Goal: Information Seeking & Learning: Learn about a topic

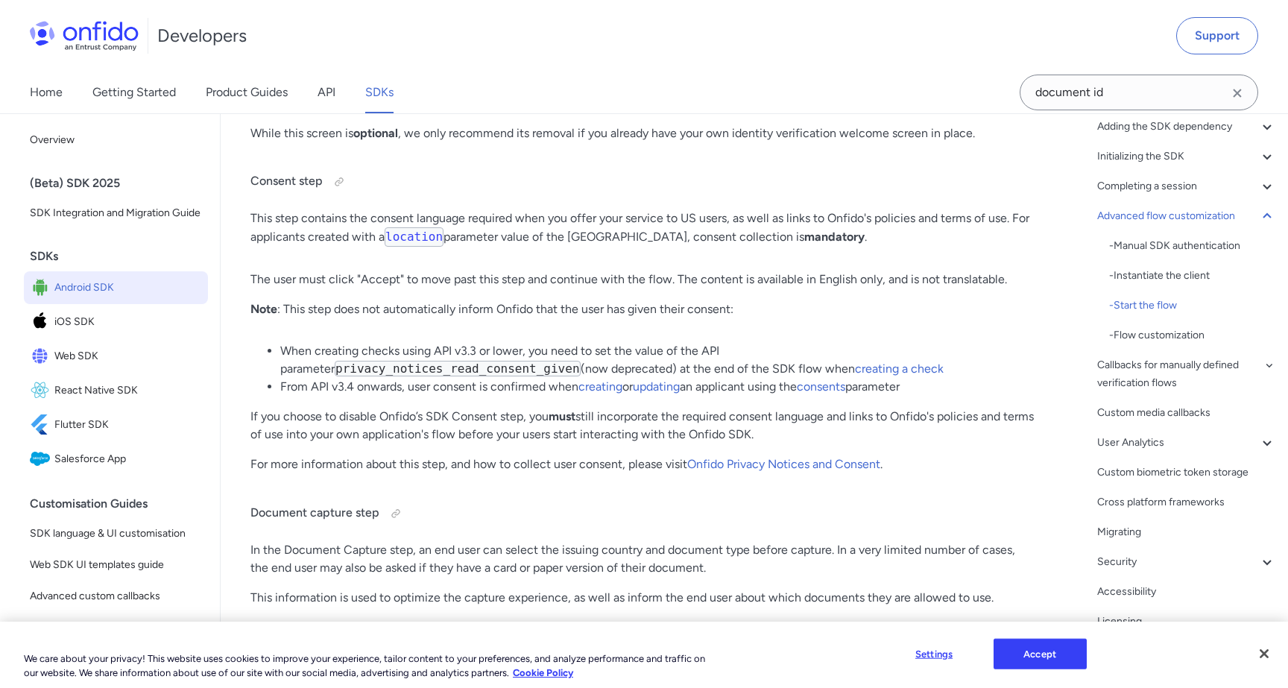
scroll to position [16132, 0]
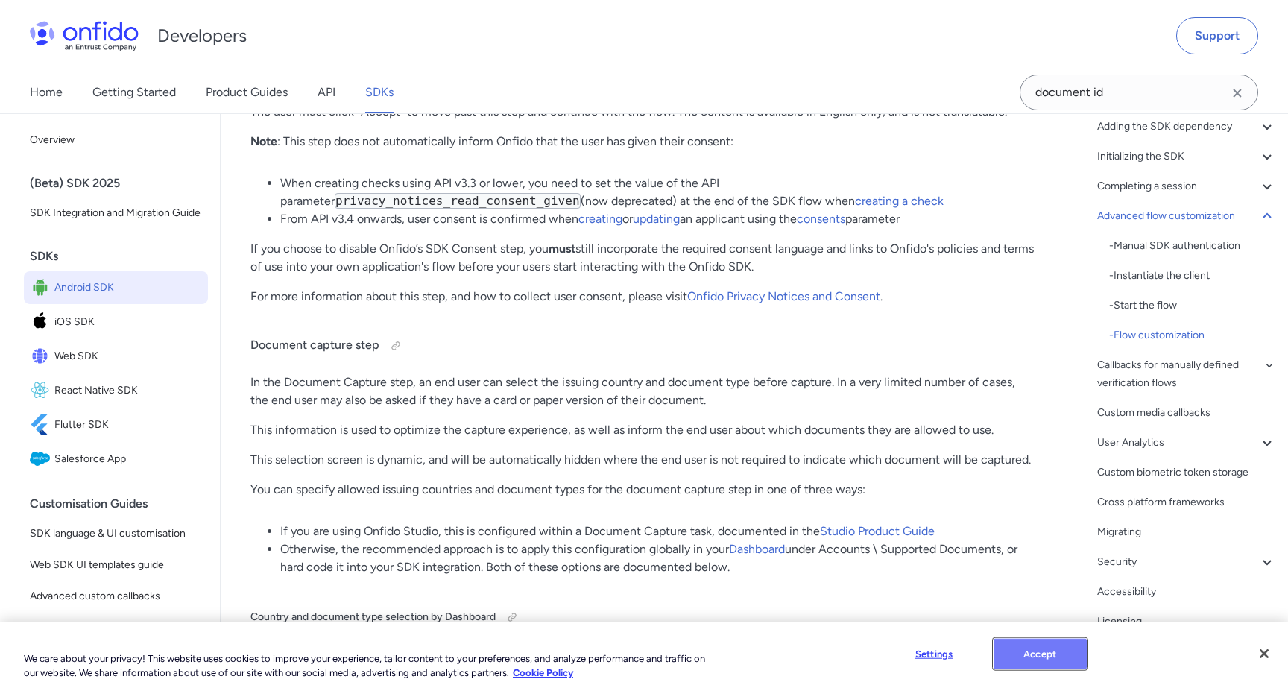
click at [1030, 643] on button "Accept" at bounding box center [1040, 653] width 93 height 31
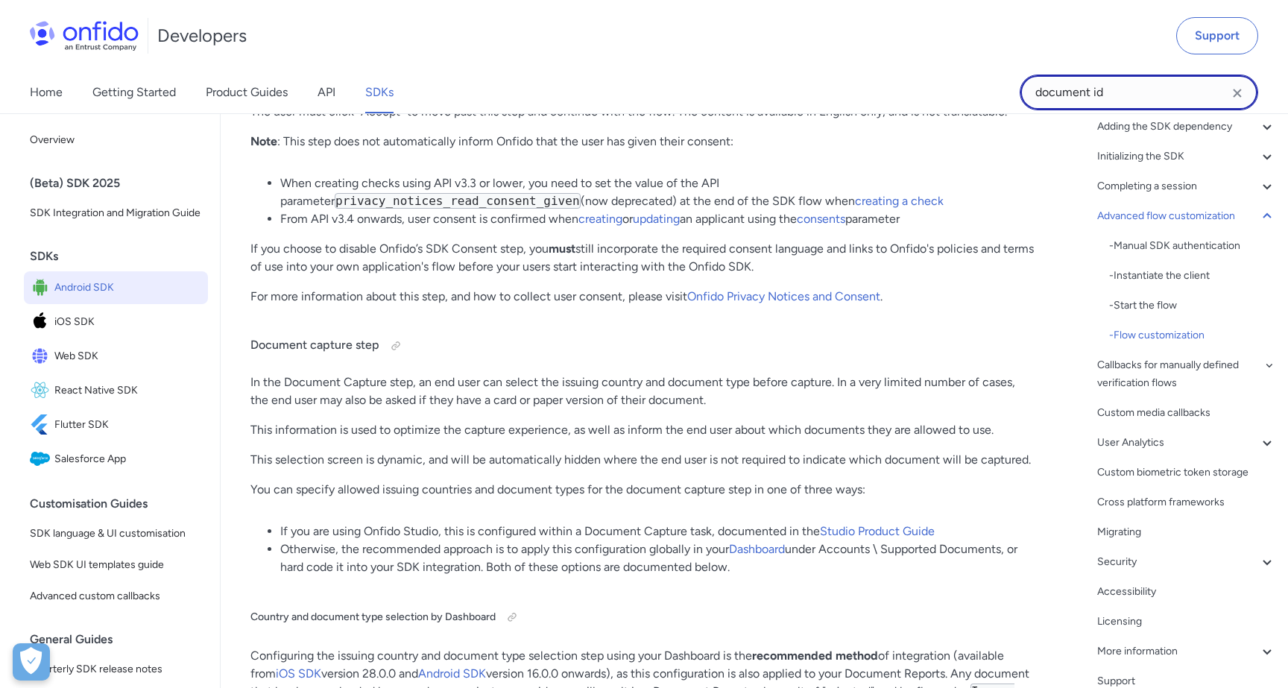
click at [1140, 103] on input "document id" at bounding box center [1139, 93] width 239 height 36
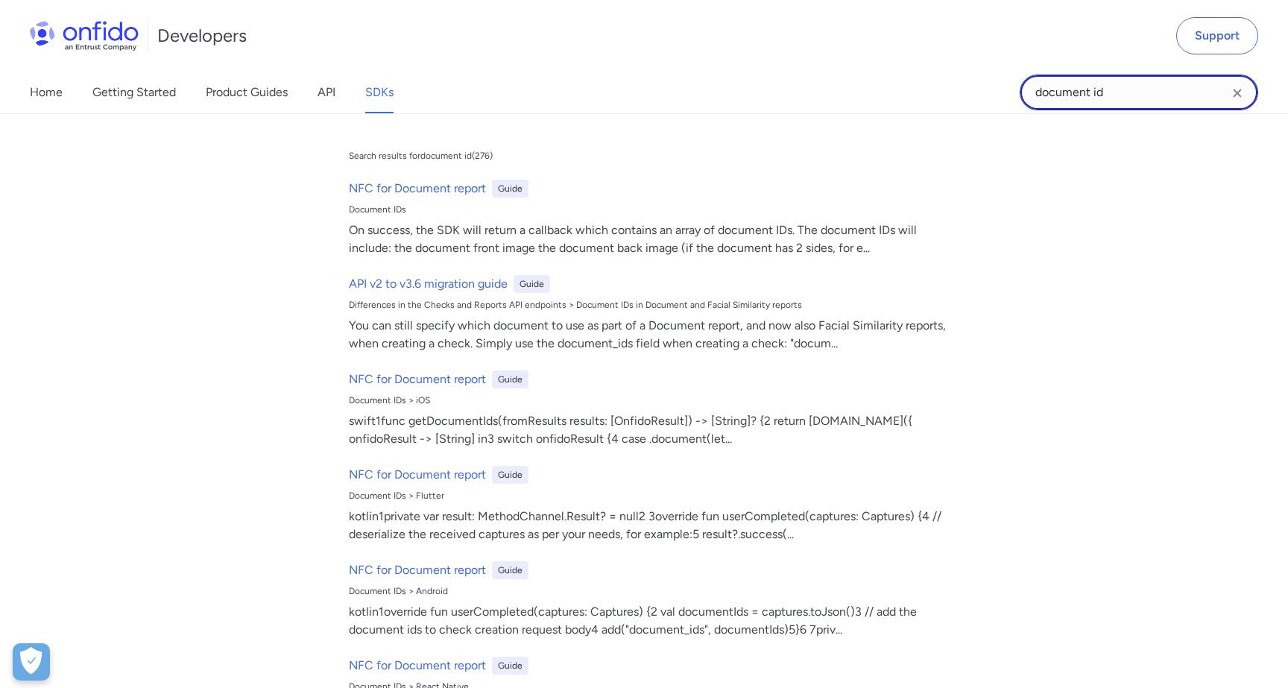
click at [1140, 103] on input "document id" at bounding box center [1139, 93] width 239 height 36
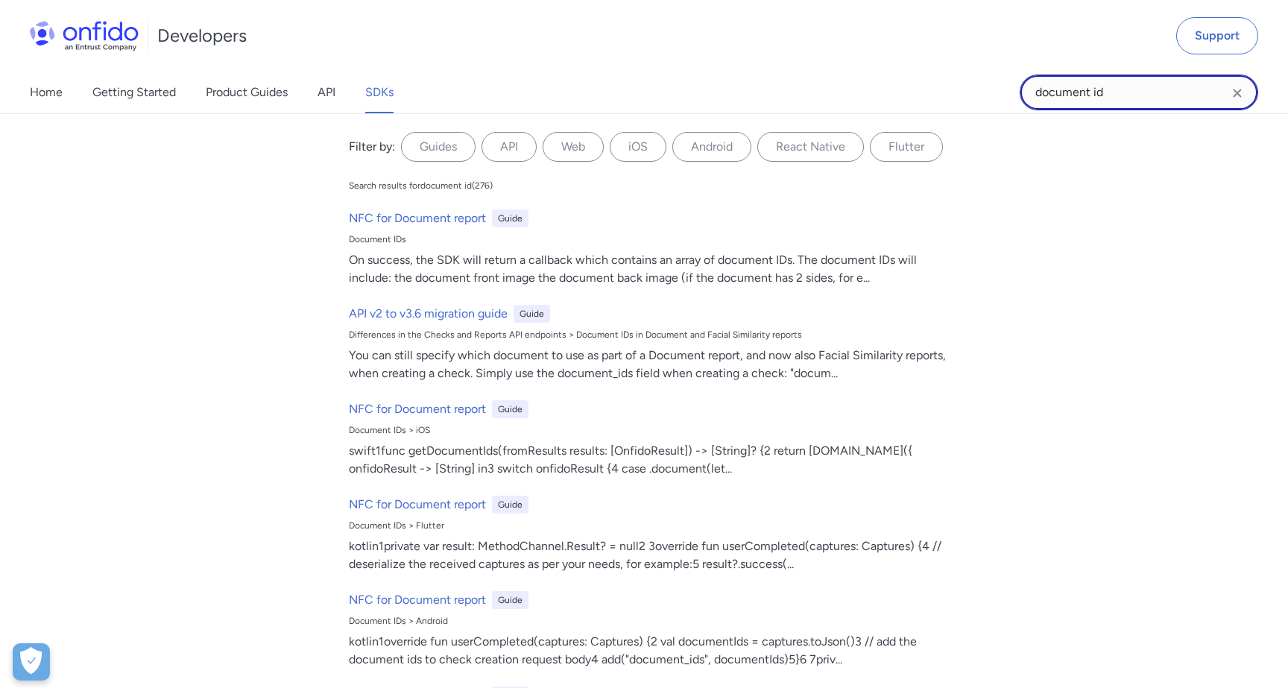
click at [1140, 103] on input "document id" at bounding box center [1139, 93] width 239 height 36
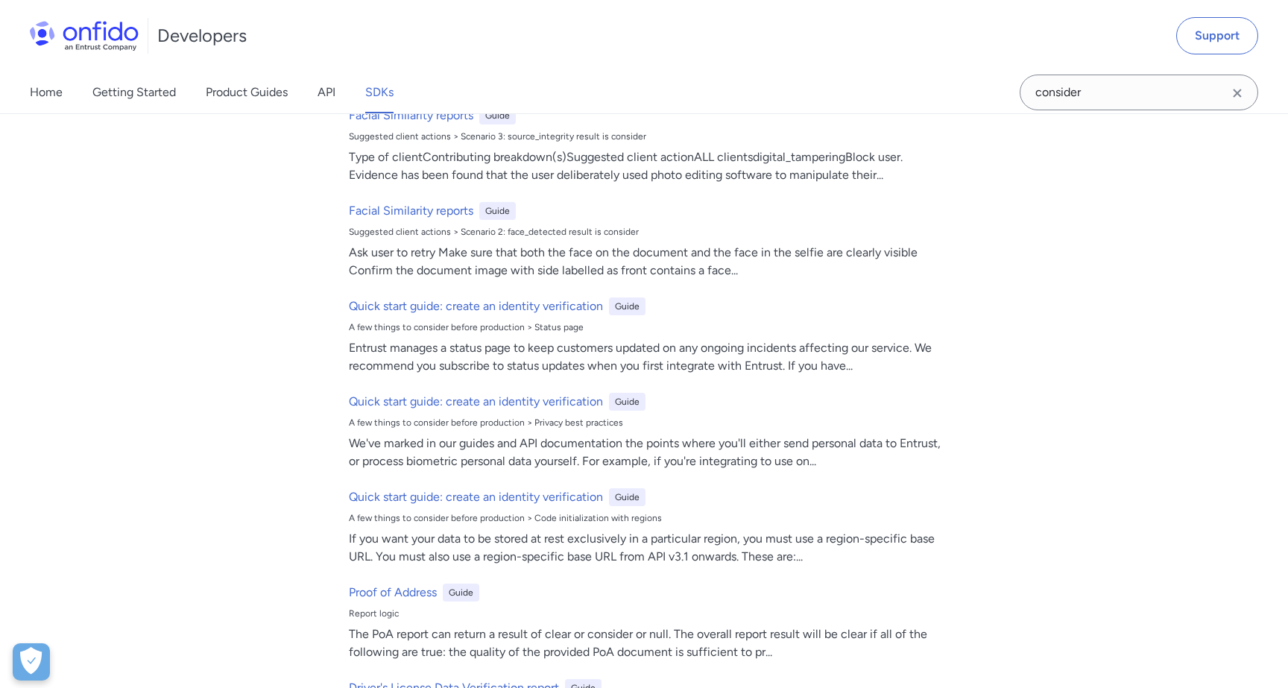
scroll to position [0, 0]
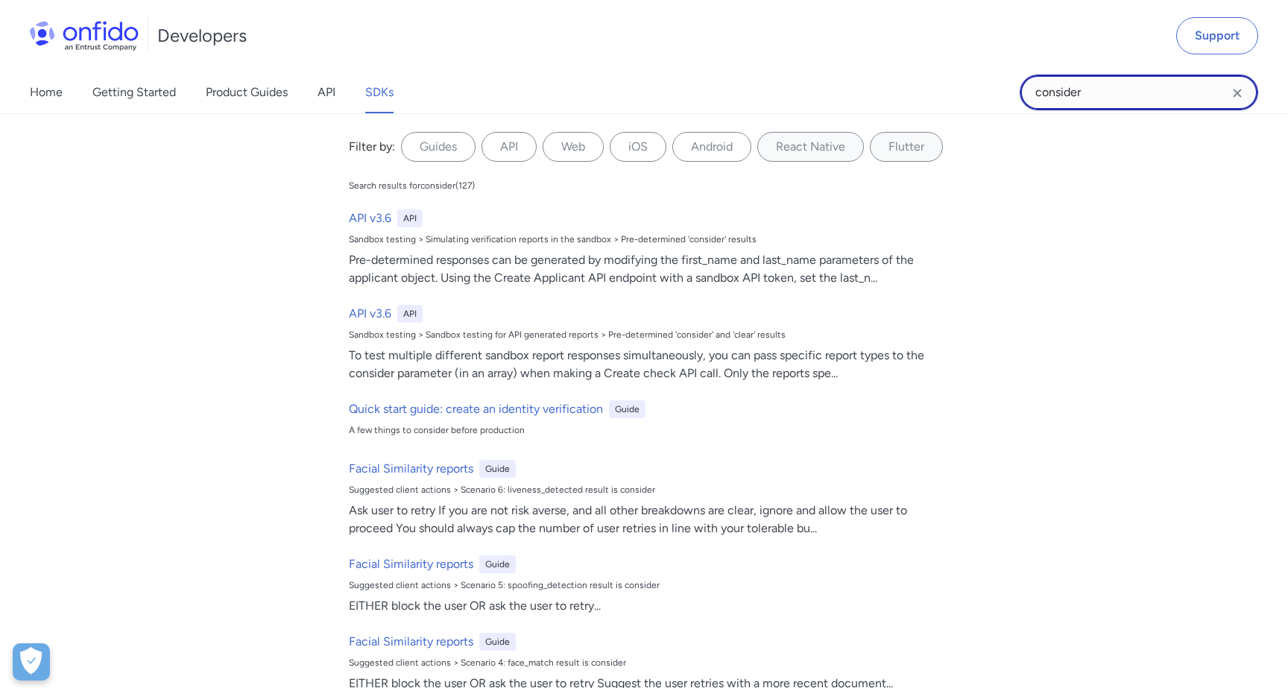
click at [1077, 92] on input "consider" at bounding box center [1139, 93] width 239 height 36
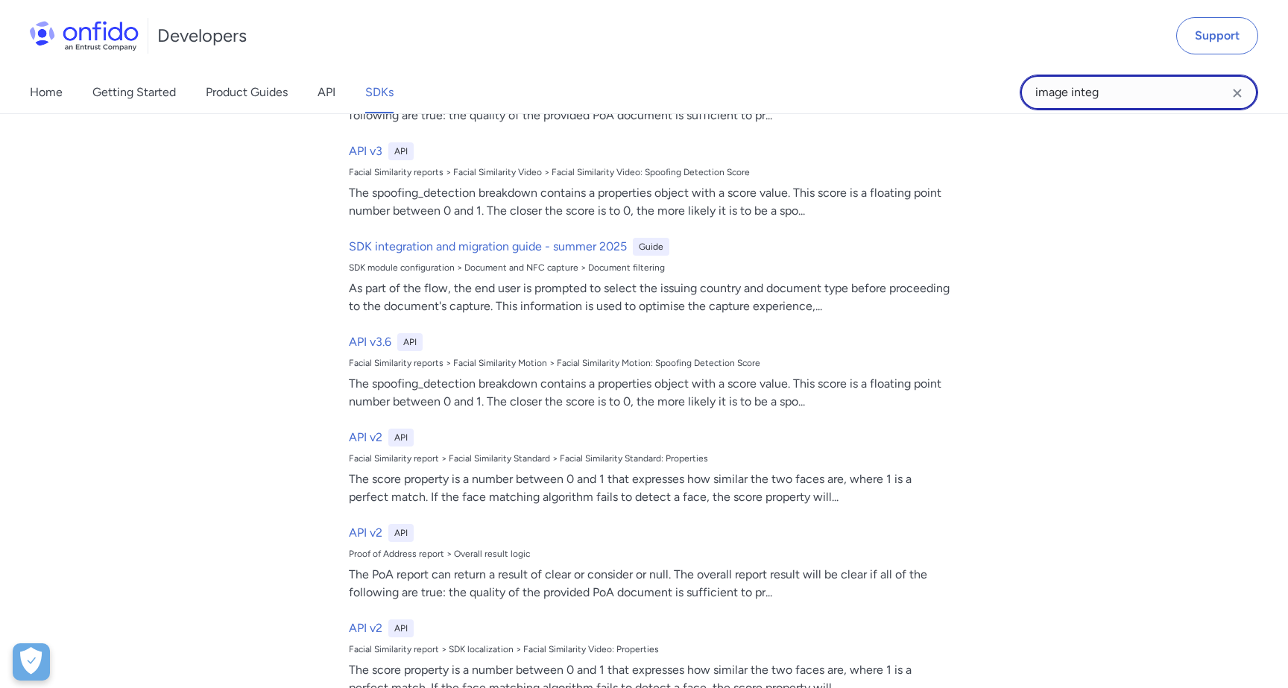
scroll to position [3316, 0]
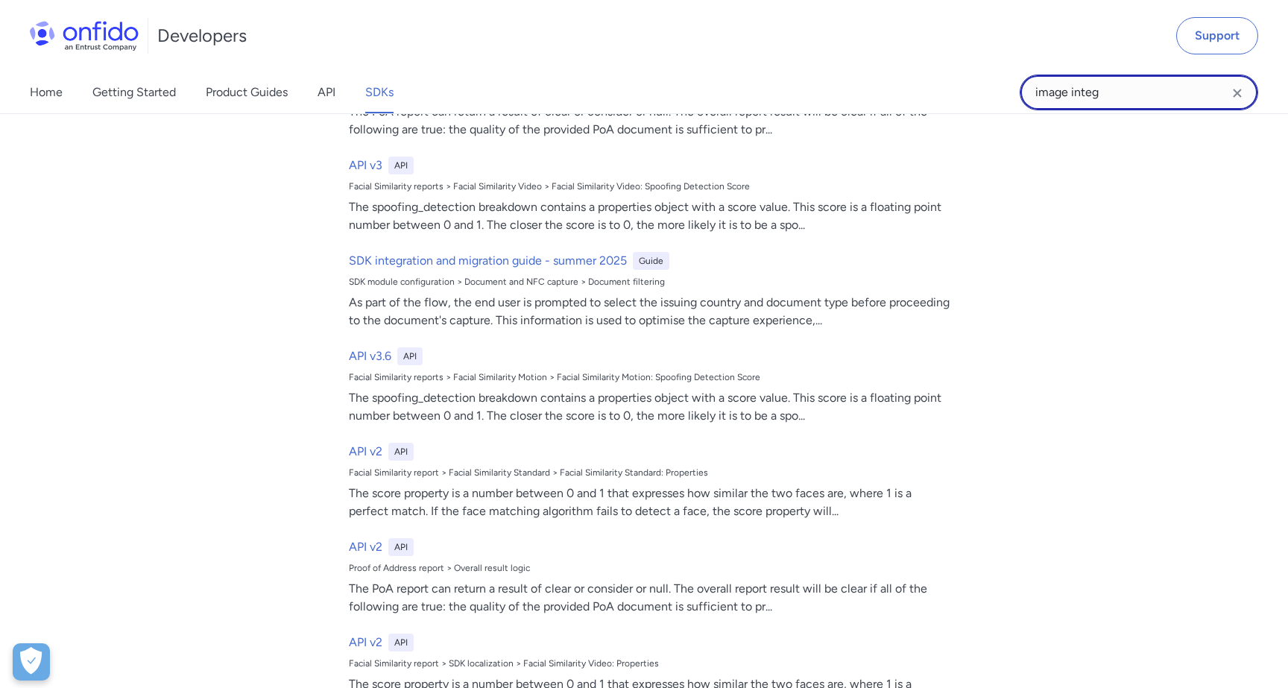
type input "image integ"
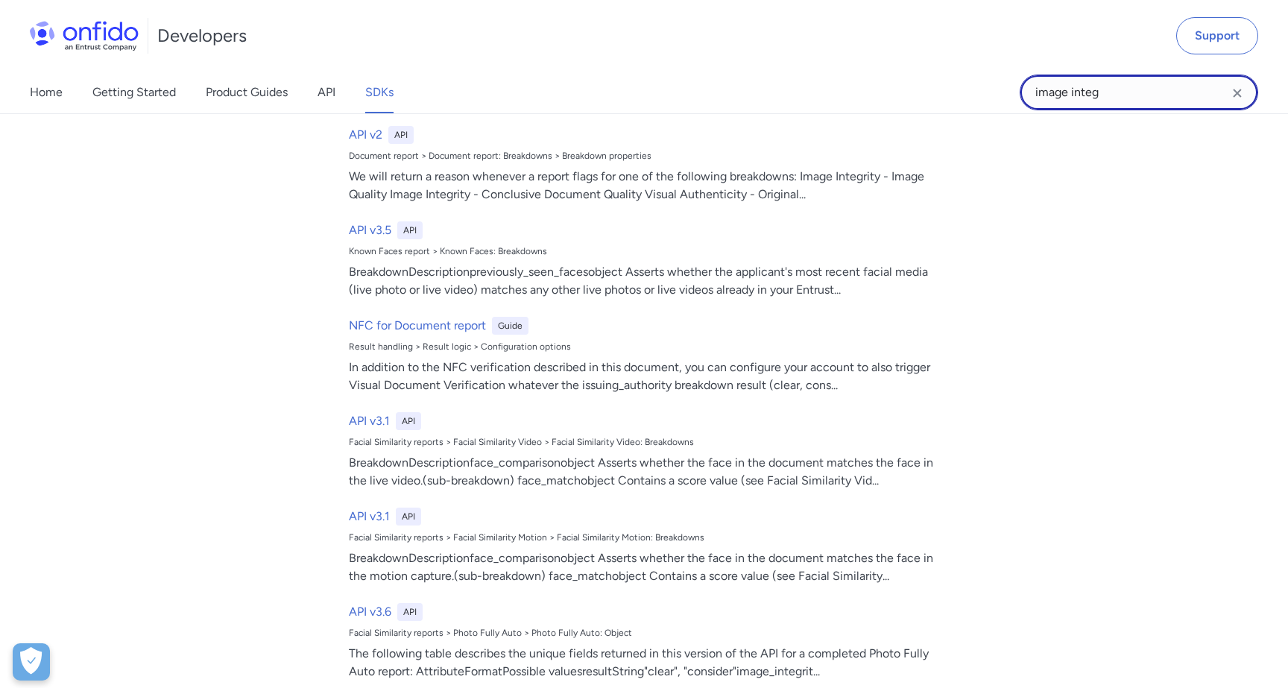
scroll to position [844, 0]
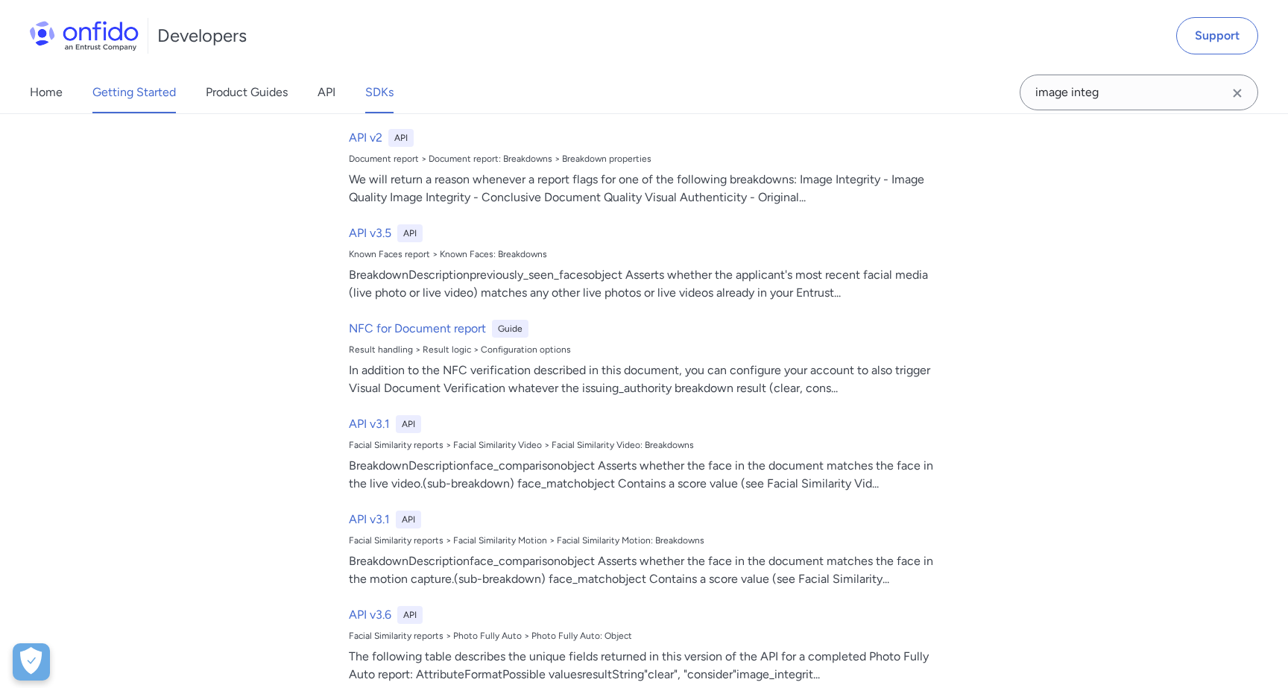
click at [142, 90] on link "Getting Started" at bounding box center [134, 93] width 84 height 42
